Goal: Transaction & Acquisition: Purchase product/service

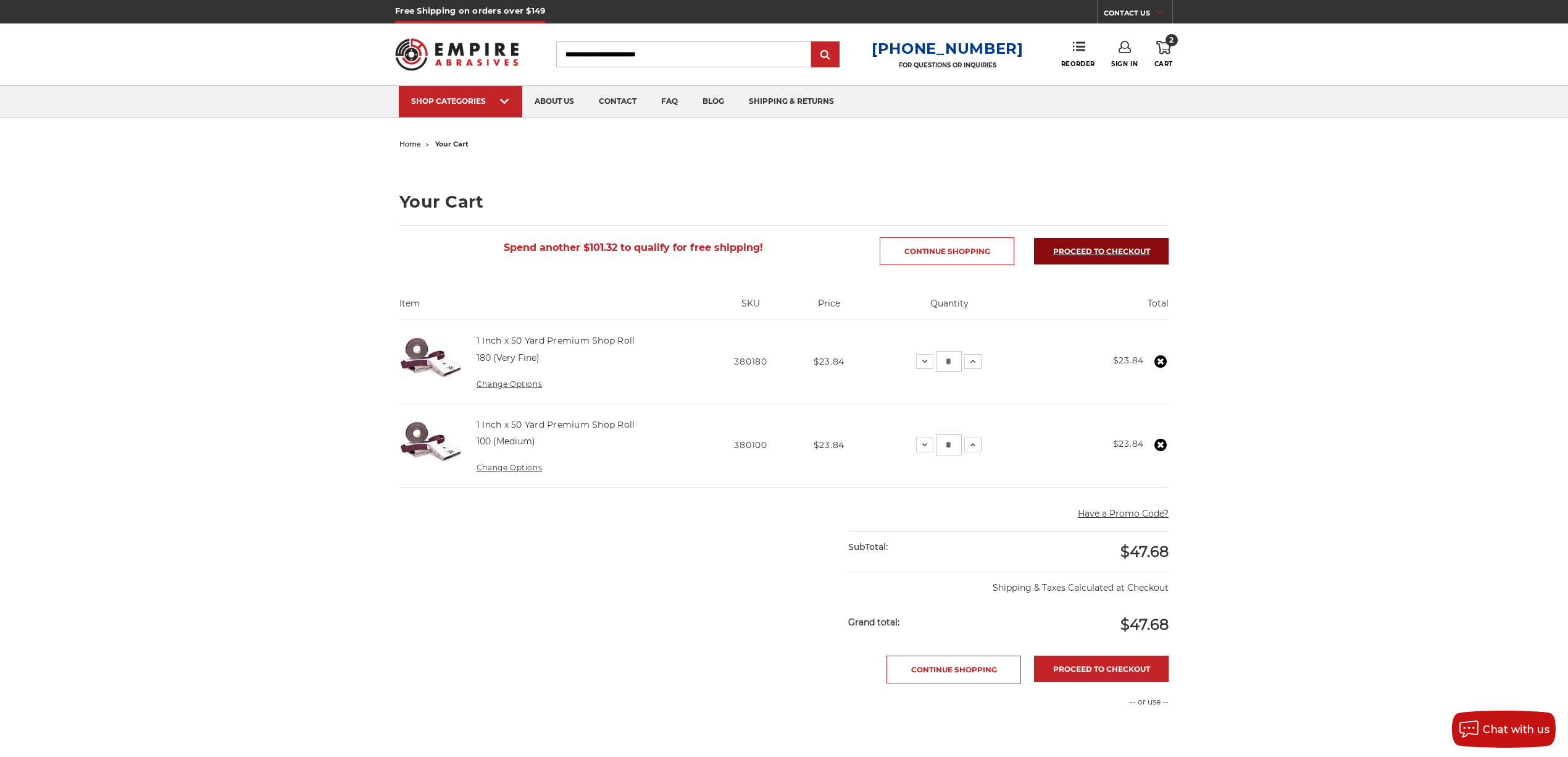
click at [1134, 251] on link "Proceed to checkout" at bounding box center [1101, 251] width 135 height 27
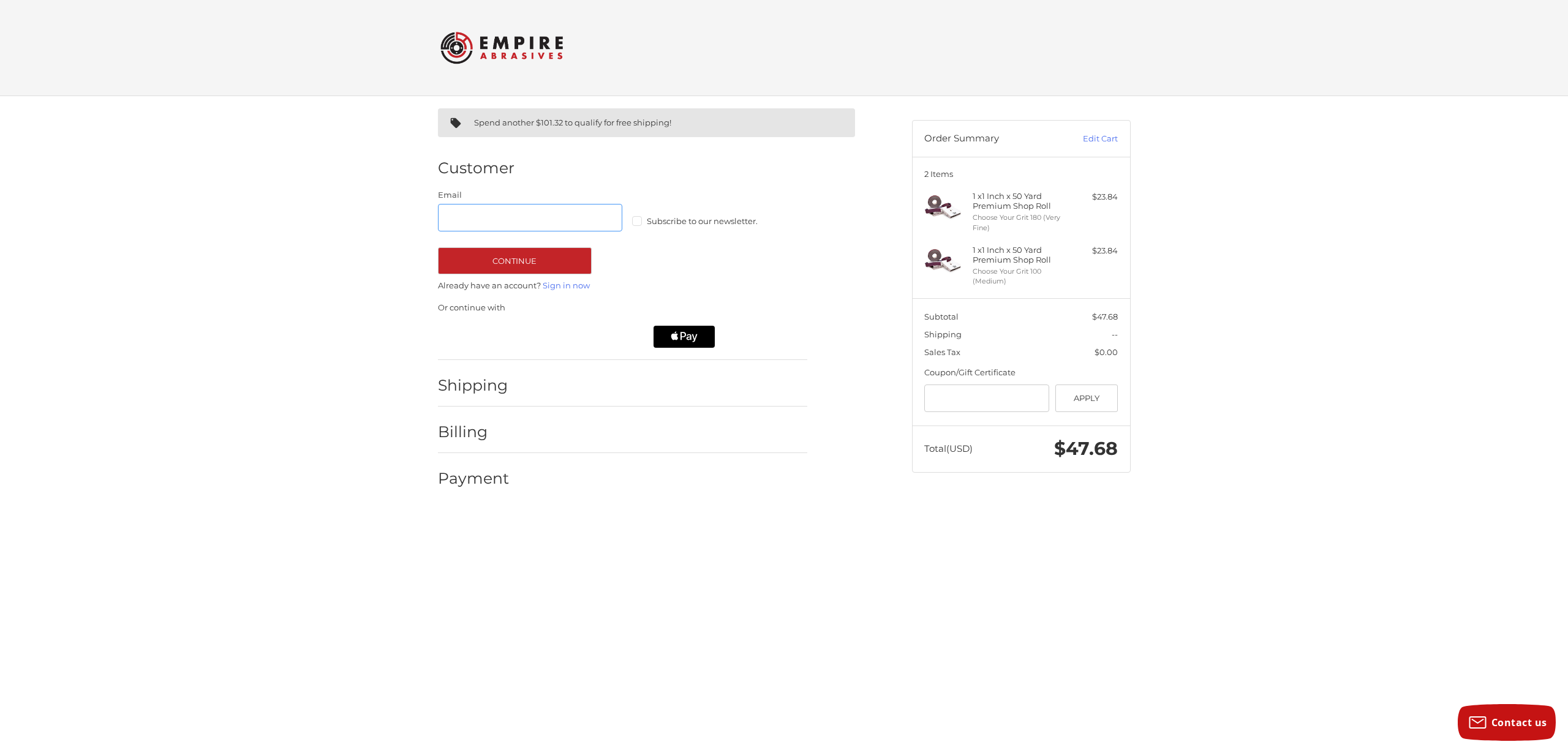
click at [541, 219] on input "Email" at bounding box center [530, 218] width 185 height 28
type input "**********"
click at [729, 217] on span "Subscribe to our newsletter." at bounding box center [702, 221] width 111 height 10
click at [569, 283] on link "Sign in now" at bounding box center [566, 285] width 48 height 10
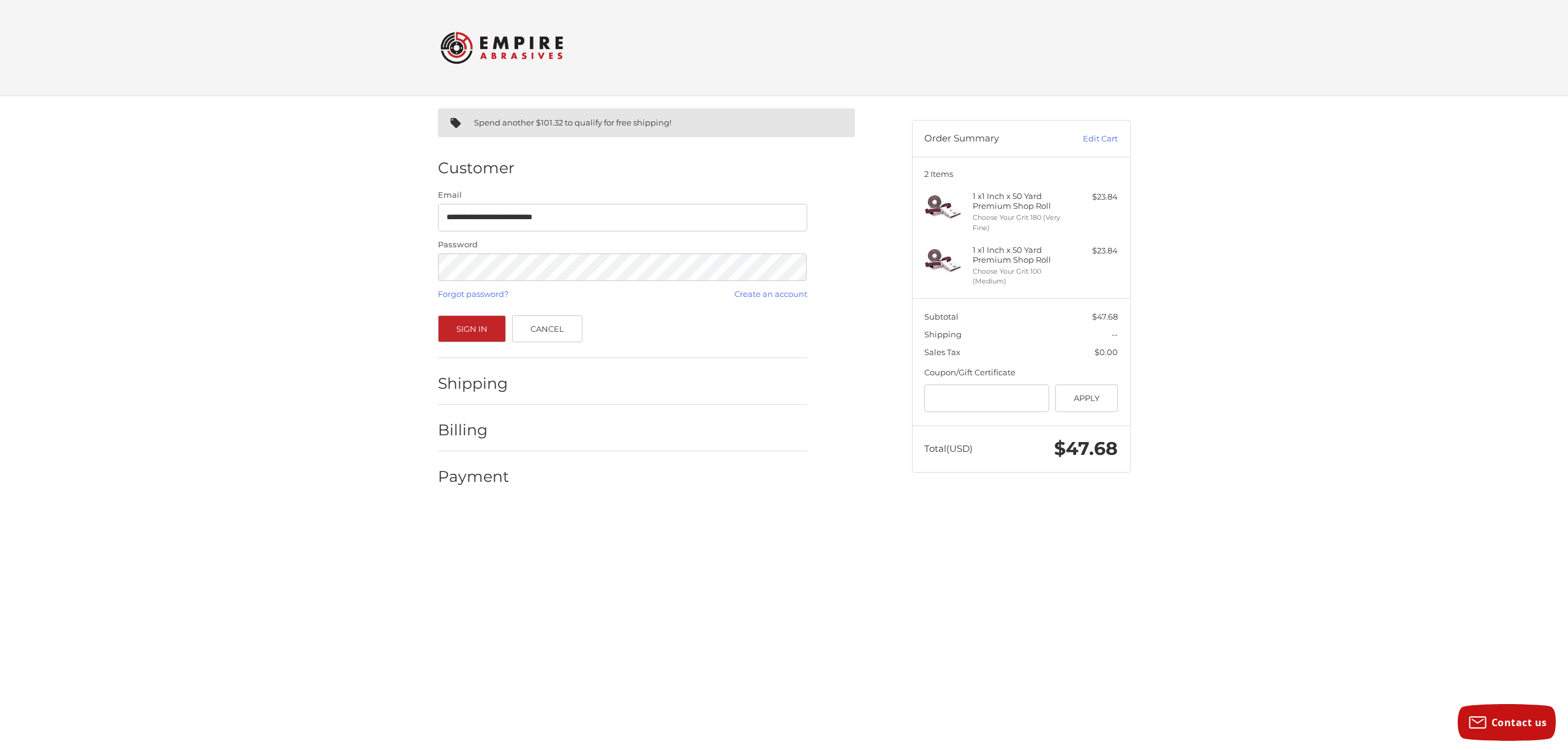
drag, startPoint x: 302, startPoint y: 290, endPoint x: 352, endPoint y: 308, distance: 53.1
click at [302, 290] on div "**********" at bounding box center [784, 303] width 1568 height 414
click at [458, 331] on button "Sign In" at bounding box center [471, 328] width 68 height 27
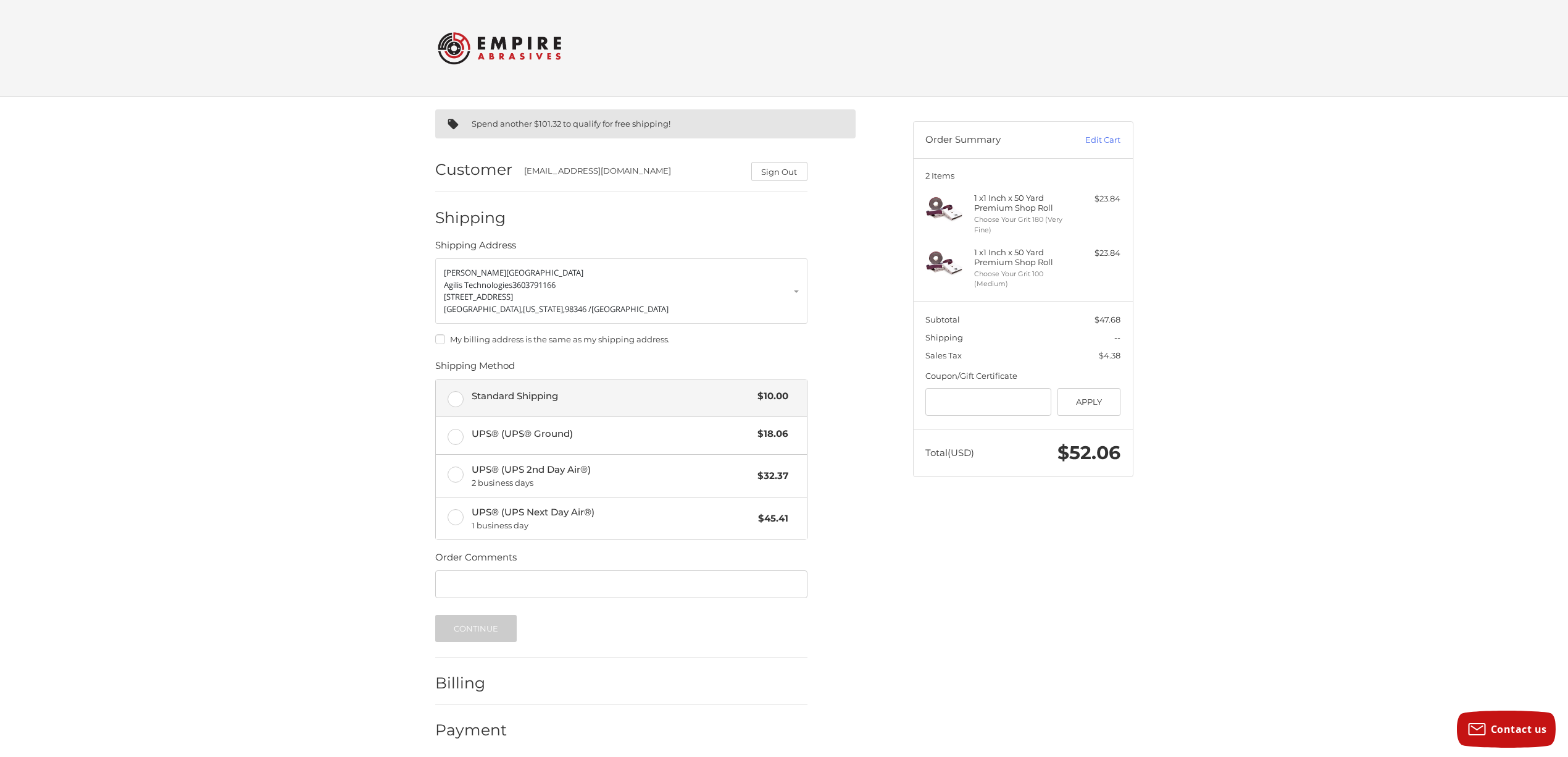
click at [451, 404] on label "Standard Shipping $10.00" at bounding box center [622, 397] width 371 height 37
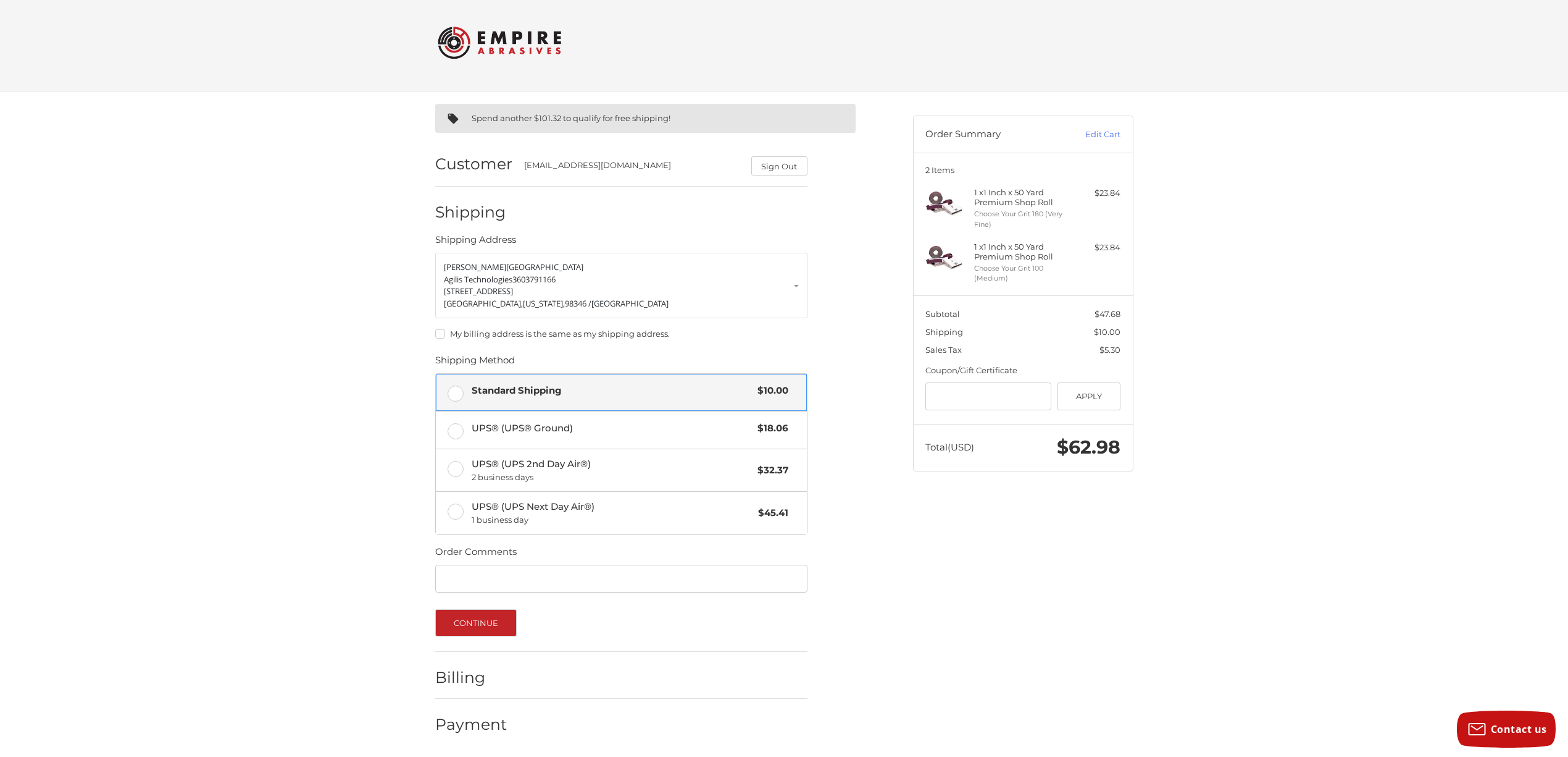
scroll to position [7, 0]
click at [495, 620] on button "Continue" at bounding box center [476, 621] width 82 height 27
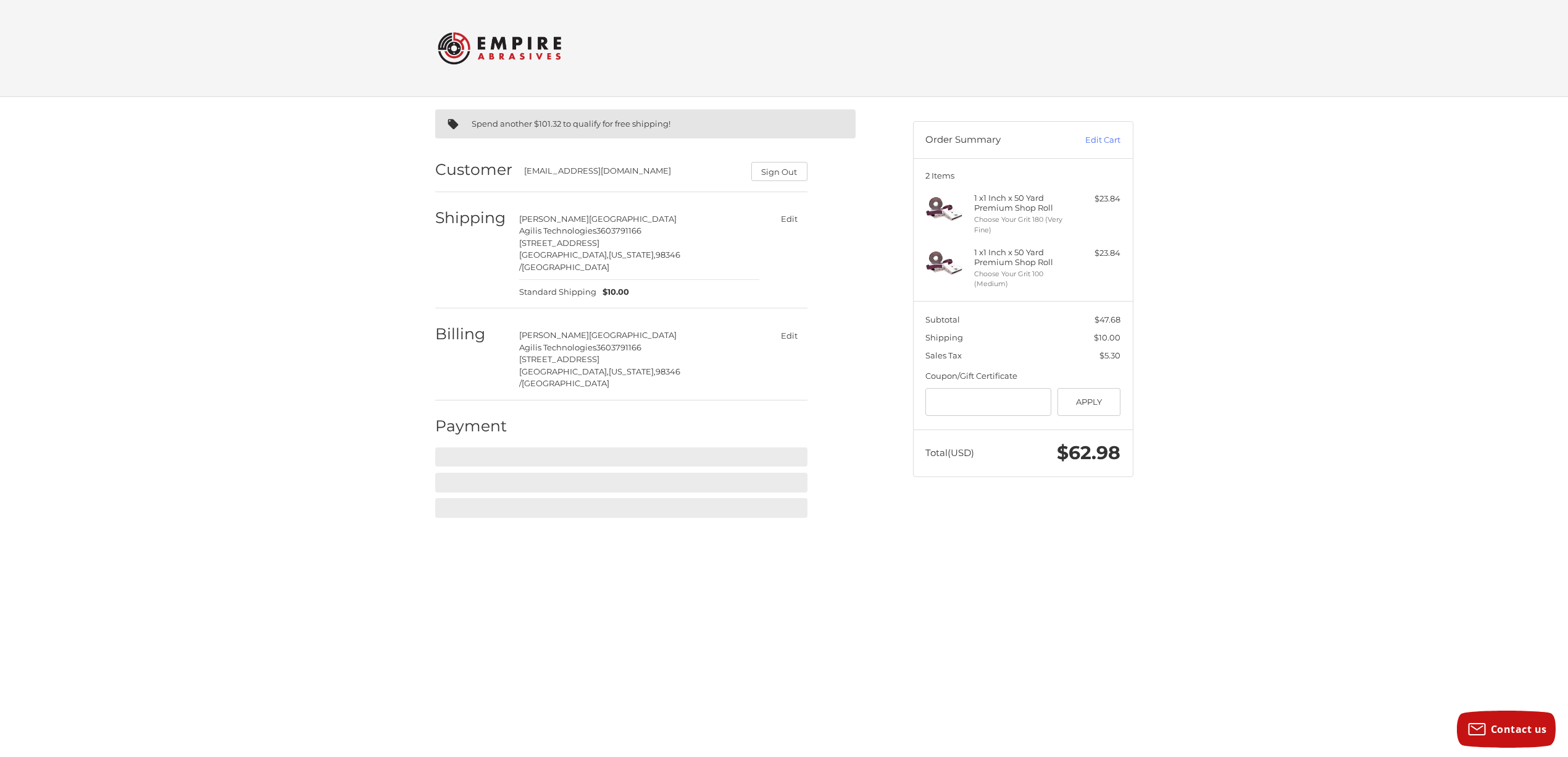
scroll to position [0, 0]
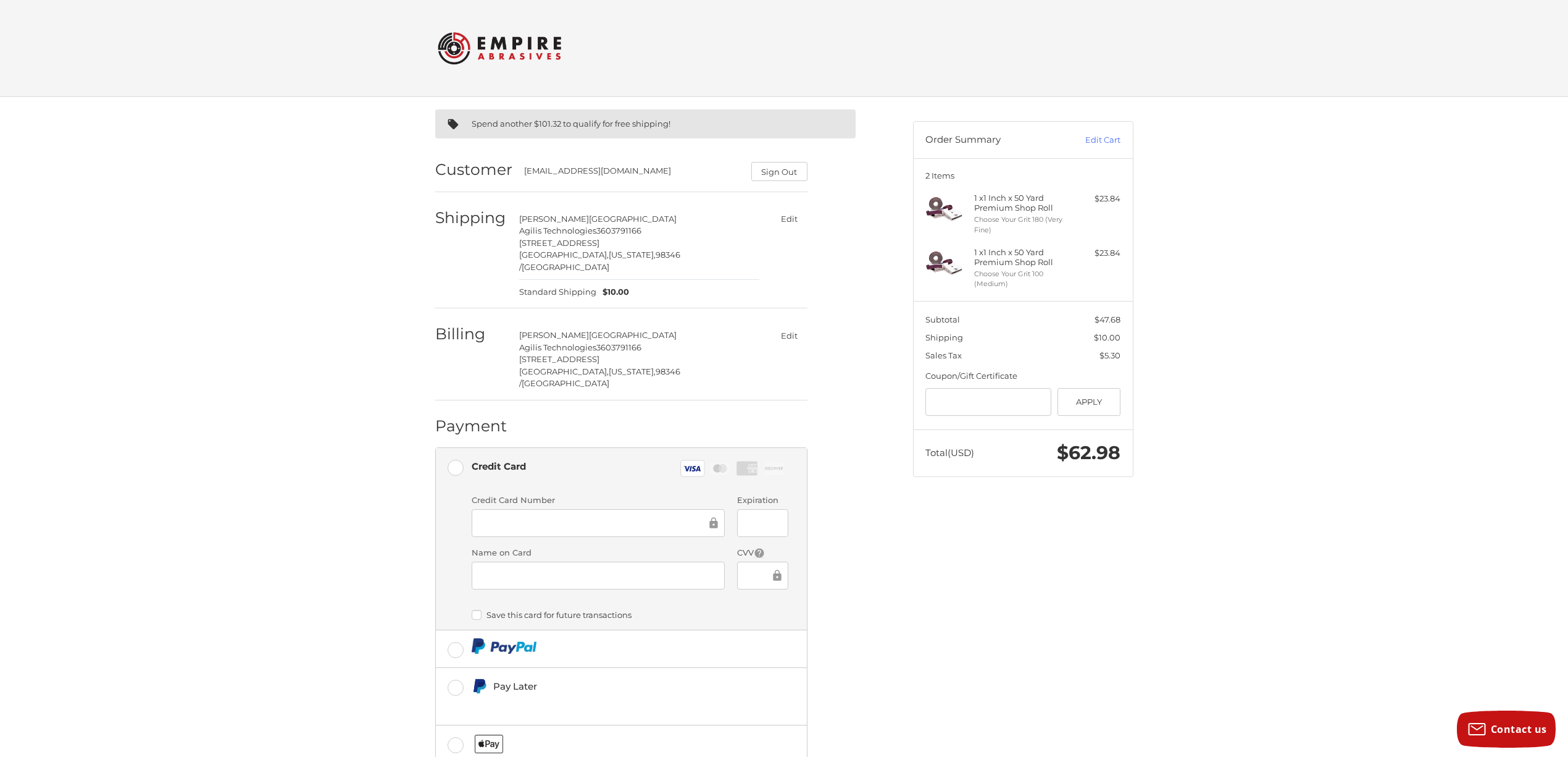
click at [745, 561] on div at bounding box center [763, 575] width 51 height 28
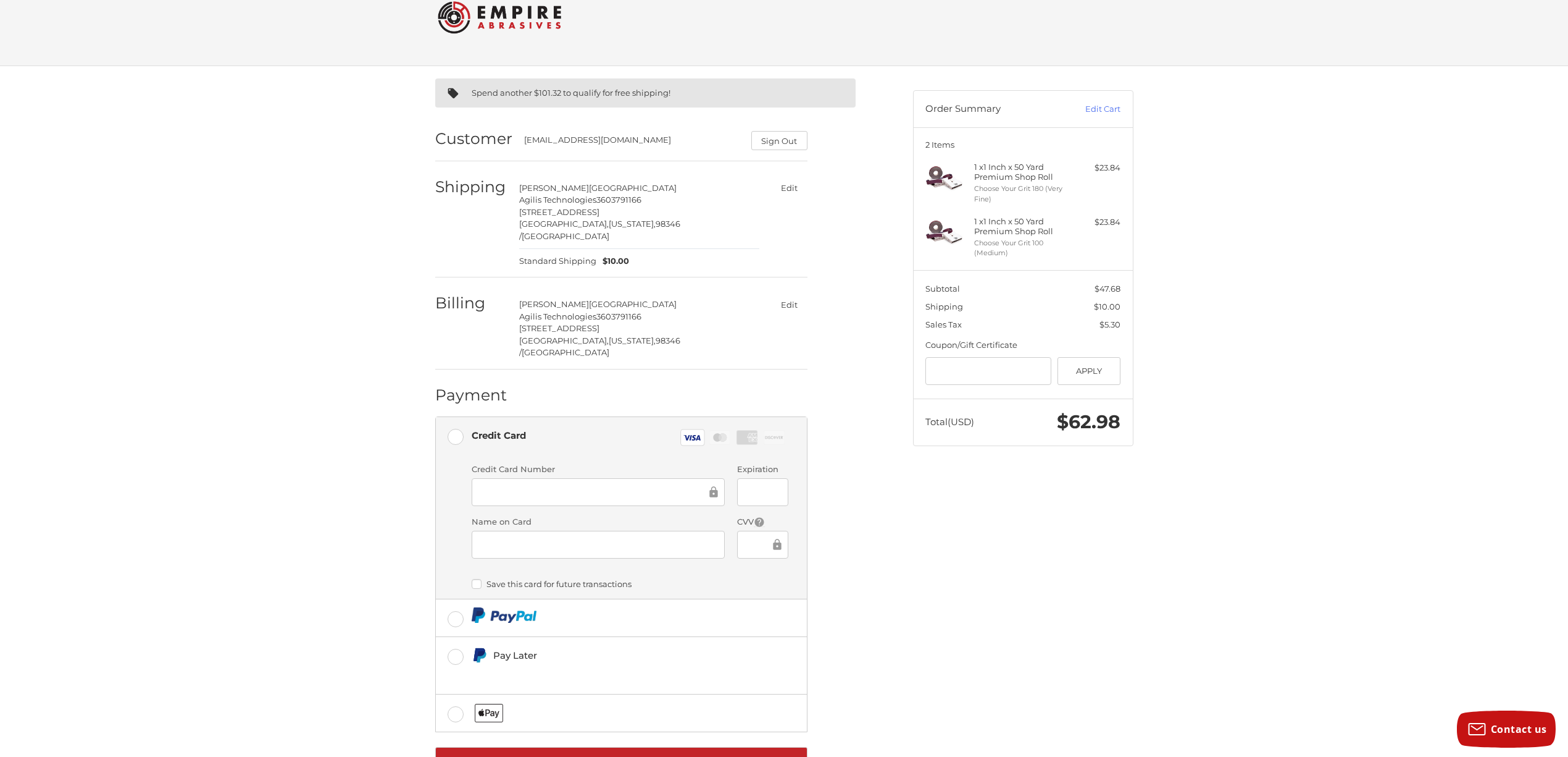
scroll to position [59, 0]
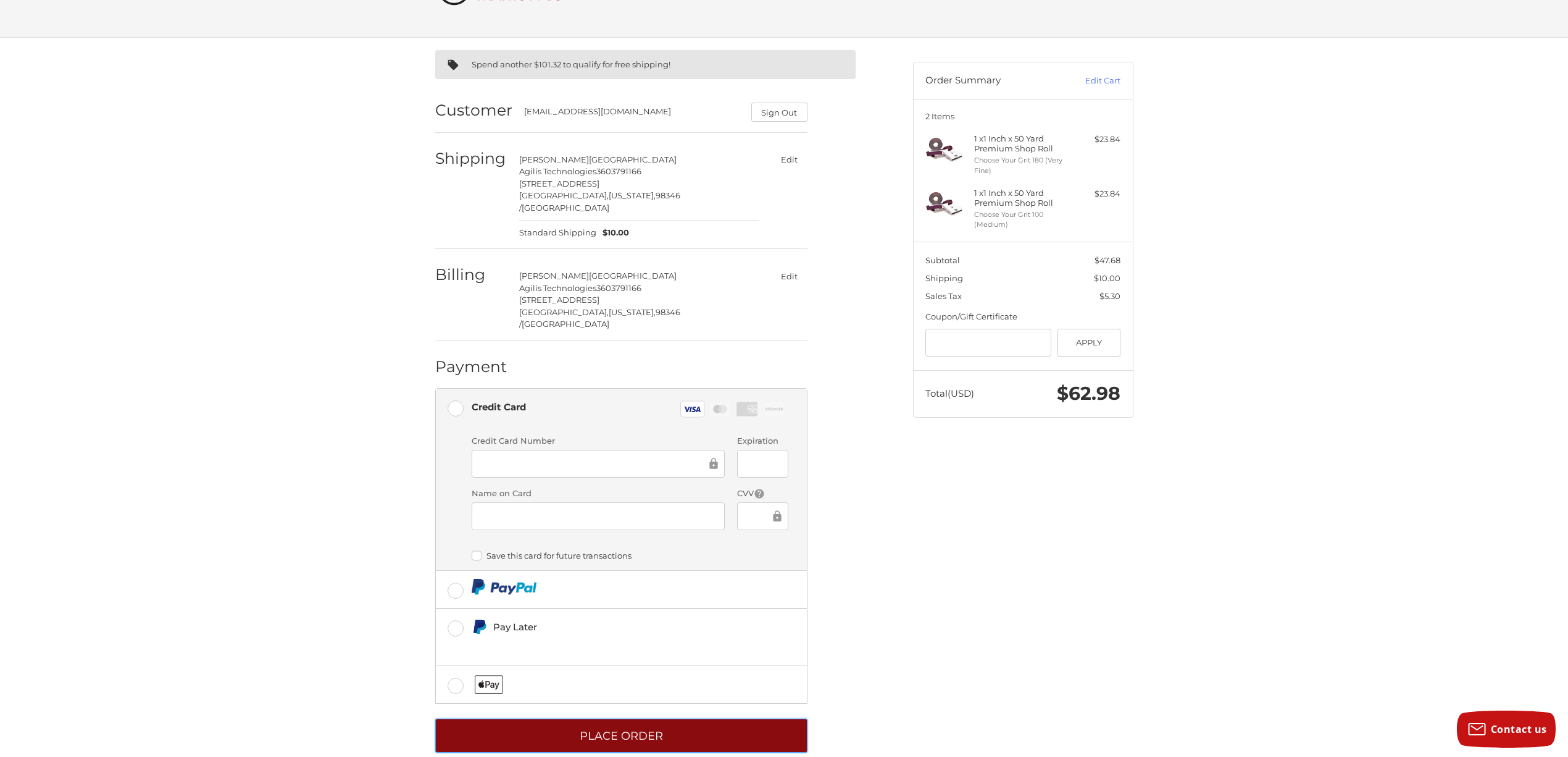
click at [641, 718] on button "Place Order" at bounding box center [621, 735] width 372 height 34
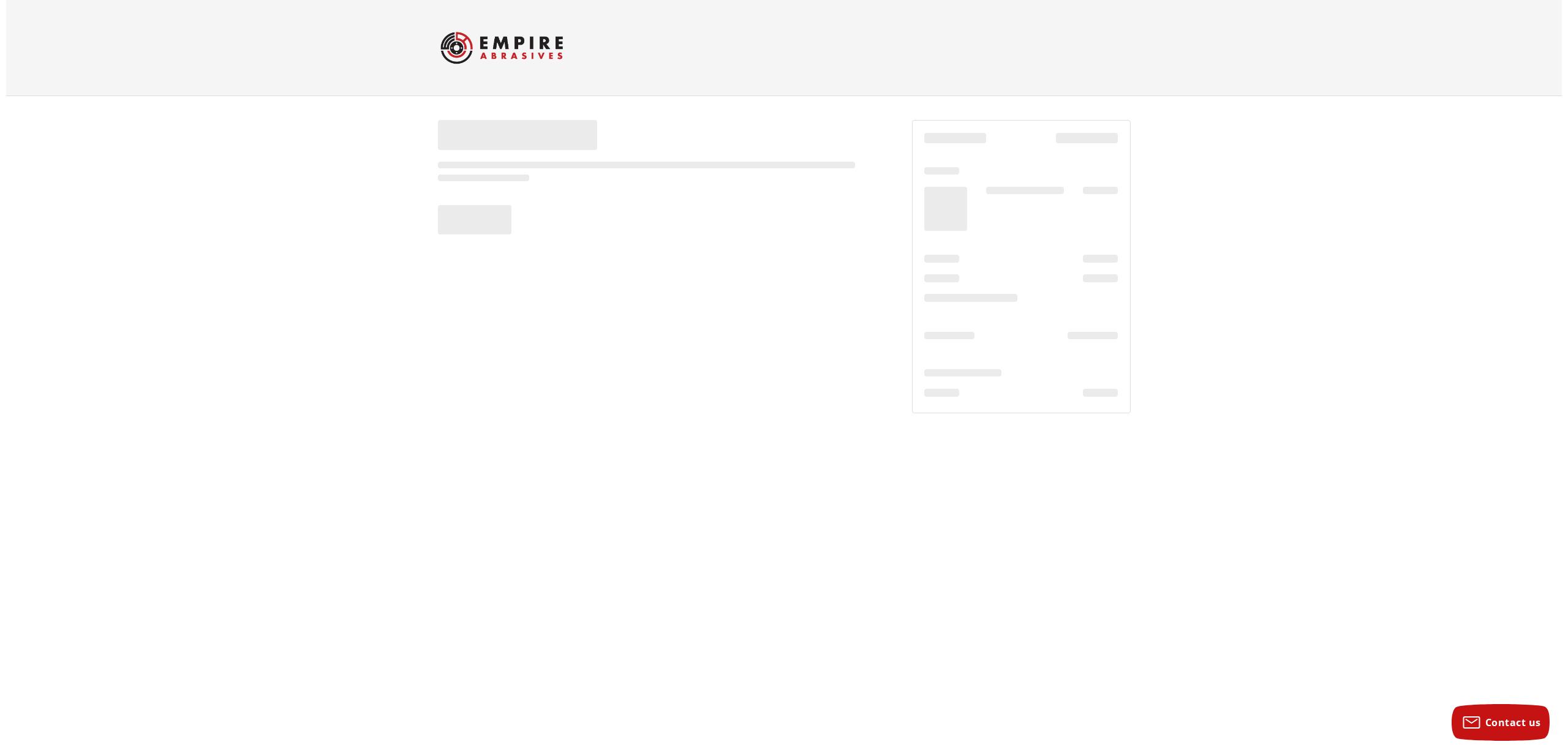
scroll to position [0, 0]
